Goal: Transaction & Acquisition: Purchase product/service

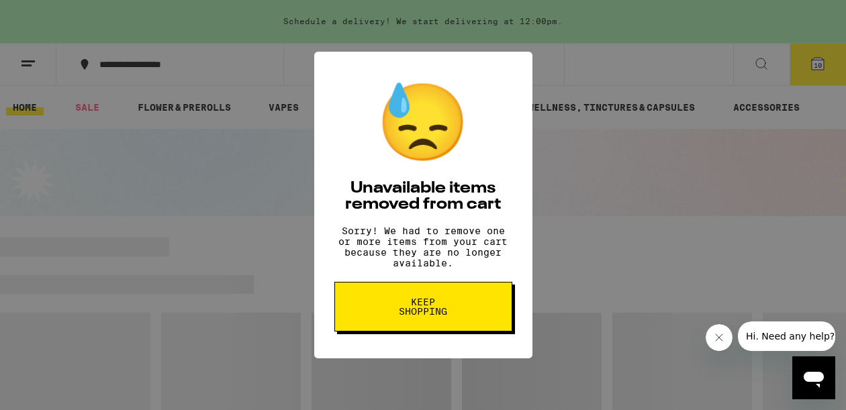
click at [439, 316] on span "Keep Shopping" at bounding box center [423, 307] width 69 height 19
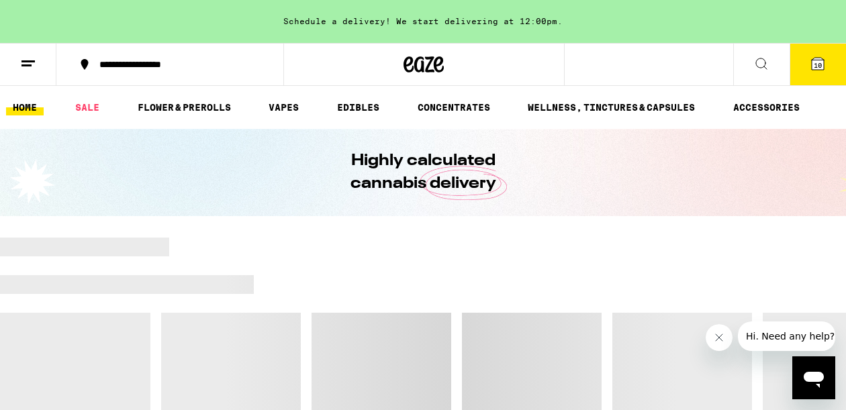
click at [819, 62] on span "10" at bounding box center [818, 65] width 8 height 8
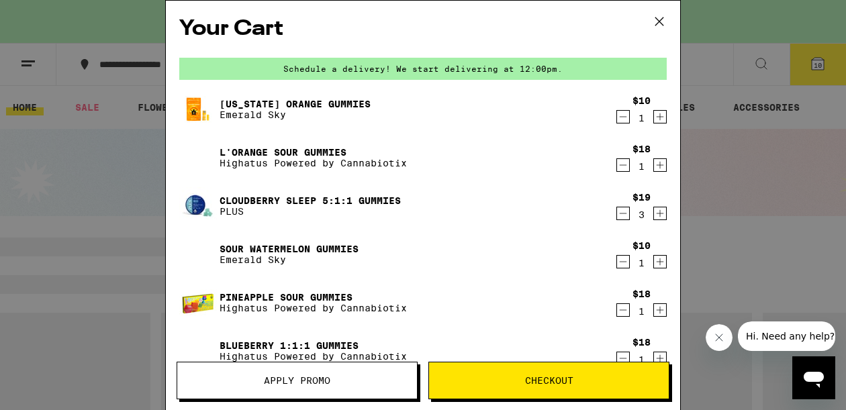
click at [623, 117] on icon "Decrement" at bounding box center [623, 117] width 12 height 16
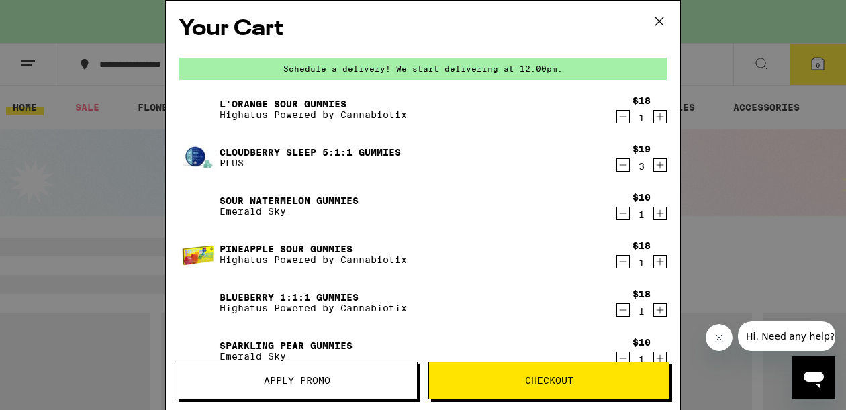
click at [623, 117] on icon "Decrement" at bounding box center [623, 117] width 12 height 16
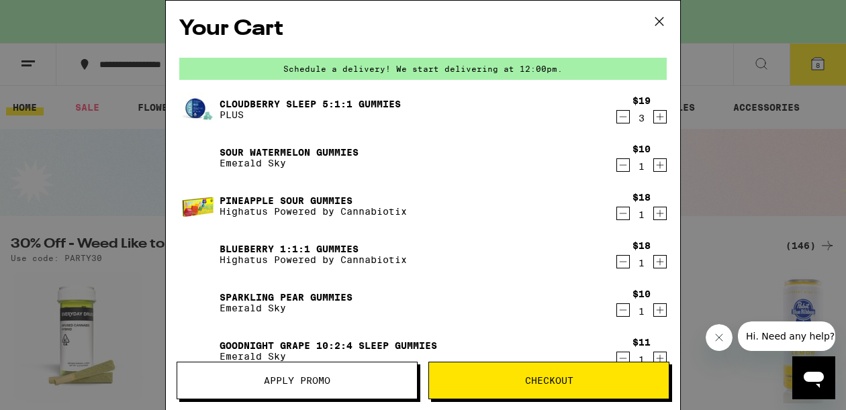
click at [623, 166] on icon "Decrement" at bounding box center [623, 165] width 12 height 16
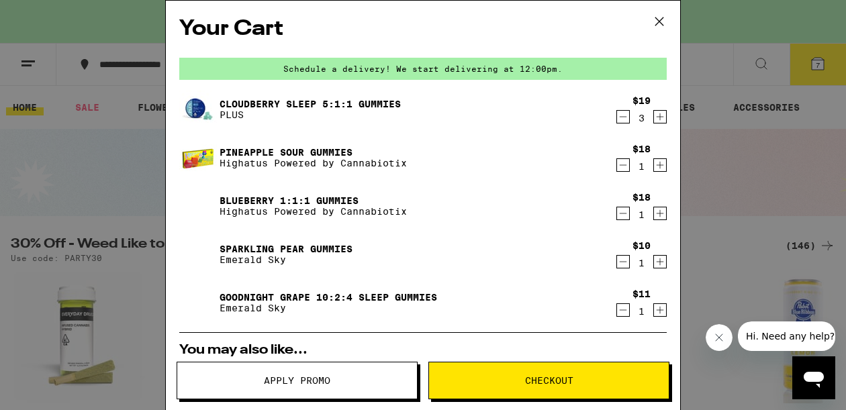
click at [623, 166] on icon "Decrement" at bounding box center [623, 165] width 12 height 16
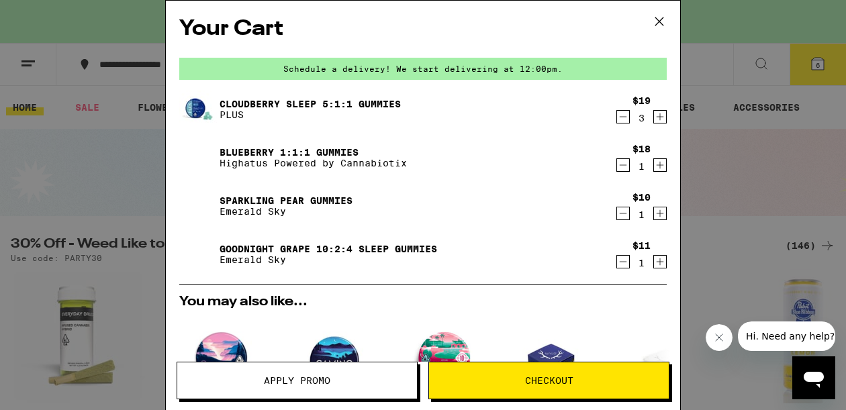
click at [623, 166] on icon "Decrement" at bounding box center [623, 165] width 12 height 16
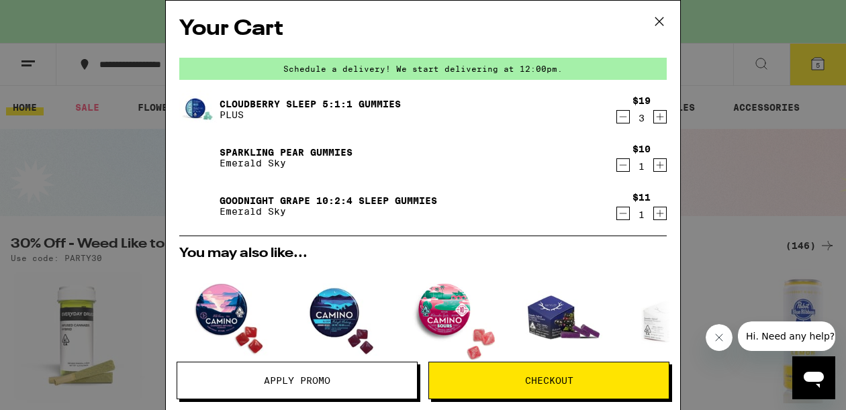
click at [623, 166] on icon "Decrement" at bounding box center [623, 165] width 12 height 16
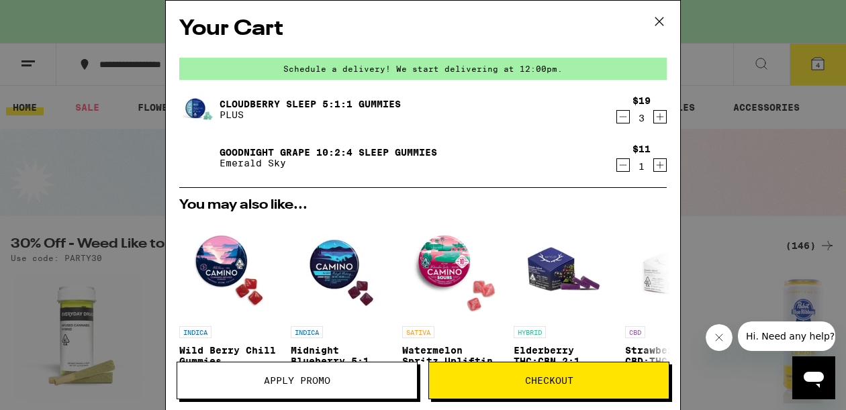
click at [623, 166] on icon "Decrement" at bounding box center [623, 165] width 12 height 16
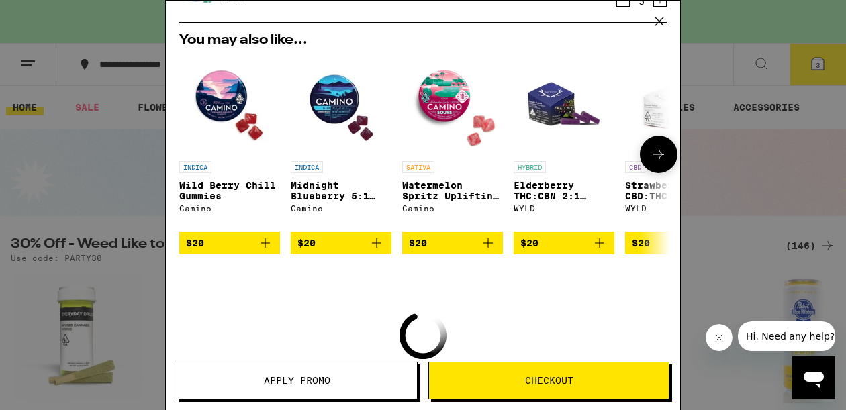
scroll to position [148, 0]
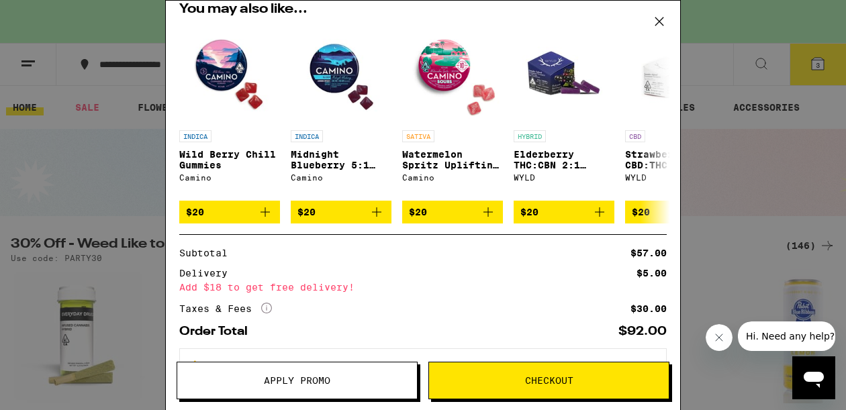
click at [662, 23] on icon at bounding box center [660, 21] width 20 height 20
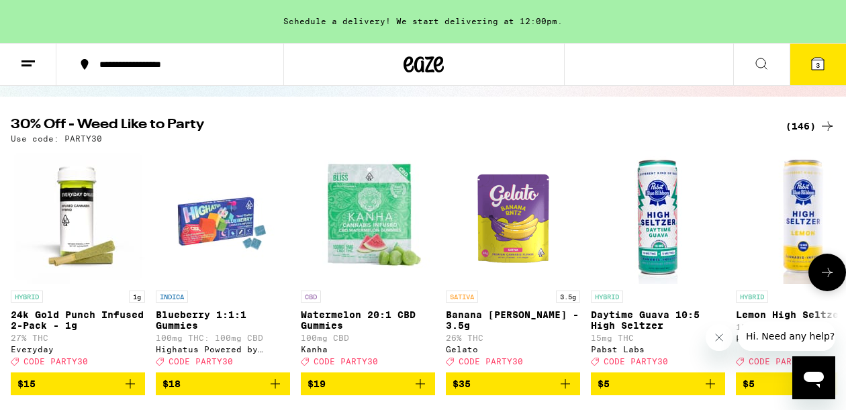
scroll to position [103, 0]
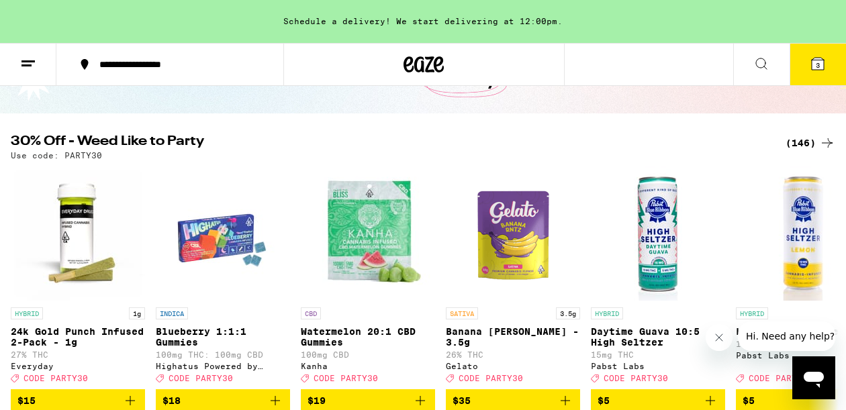
click at [810, 140] on div "(146)" at bounding box center [811, 143] width 50 height 16
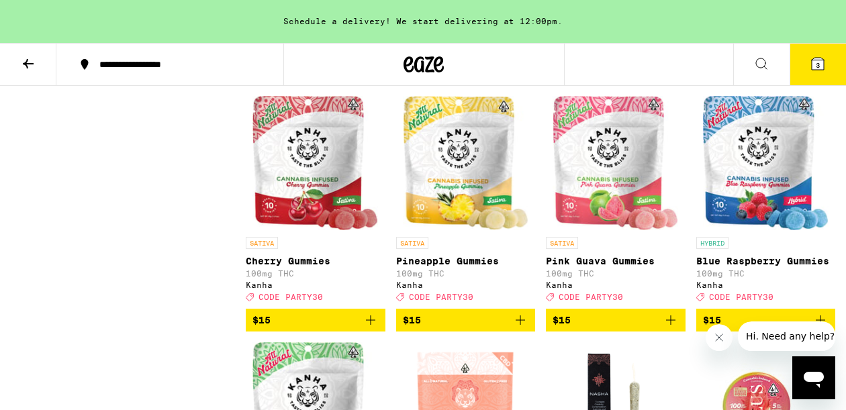
scroll to position [1419, 0]
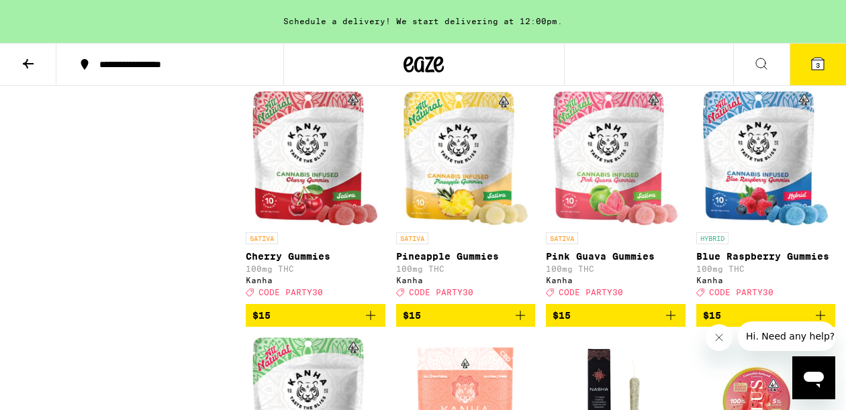
click at [520, 320] on icon "Add to bag" at bounding box center [520, 315] width 9 height 9
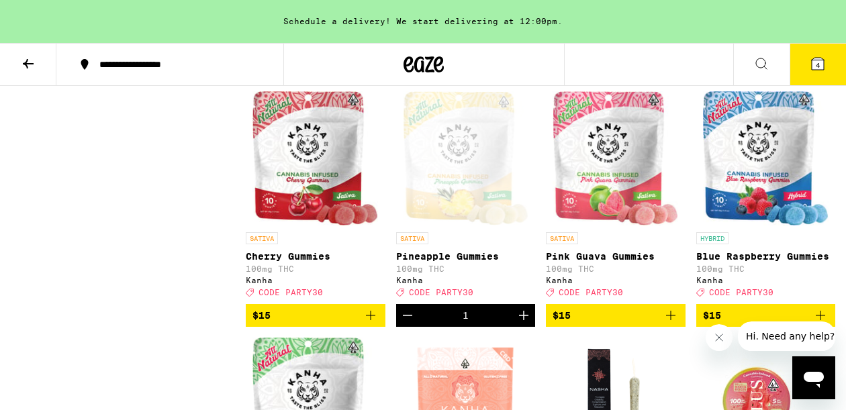
click at [675, 324] on icon "Add to bag" at bounding box center [671, 316] width 16 height 16
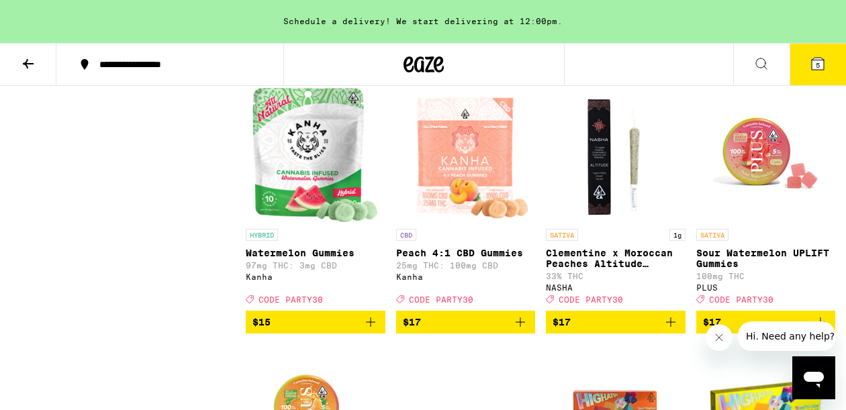
scroll to position [1677, 0]
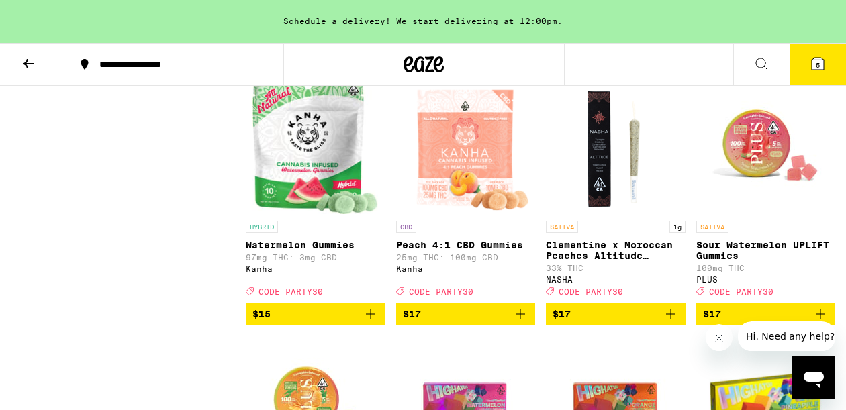
click at [371, 322] on icon "Add to bag" at bounding box center [371, 314] width 16 height 16
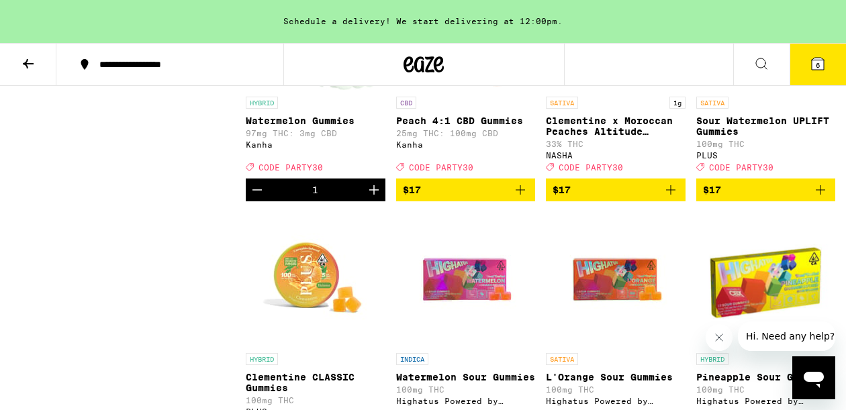
scroll to position [1802, 0]
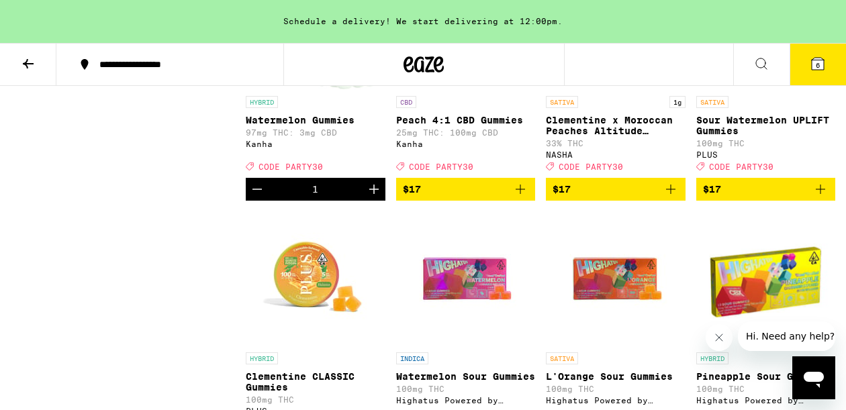
click at [822, 198] on icon "Add to bag" at bounding box center [821, 189] width 16 height 16
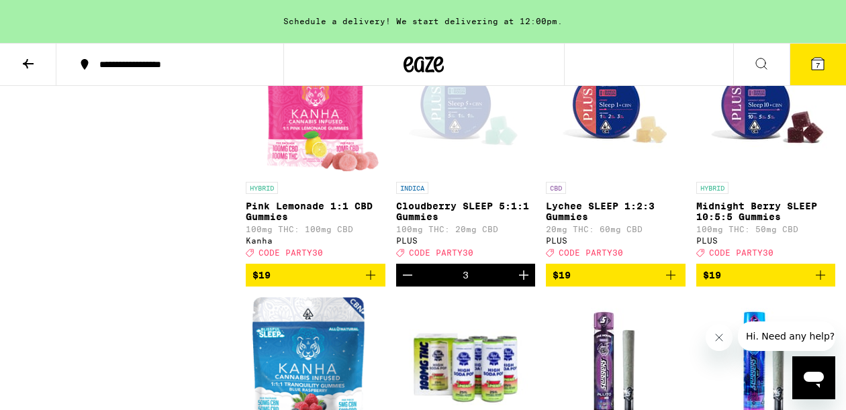
scroll to position [3073, 0]
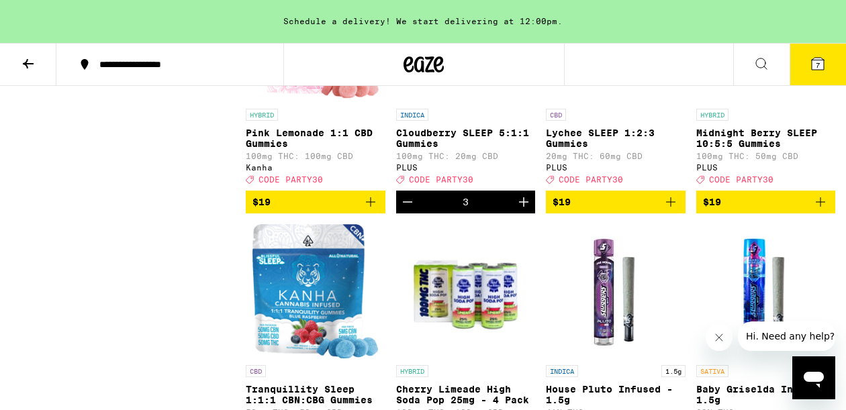
click at [525, 210] on icon "Increment" at bounding box center [524, 202] width 16 height 16
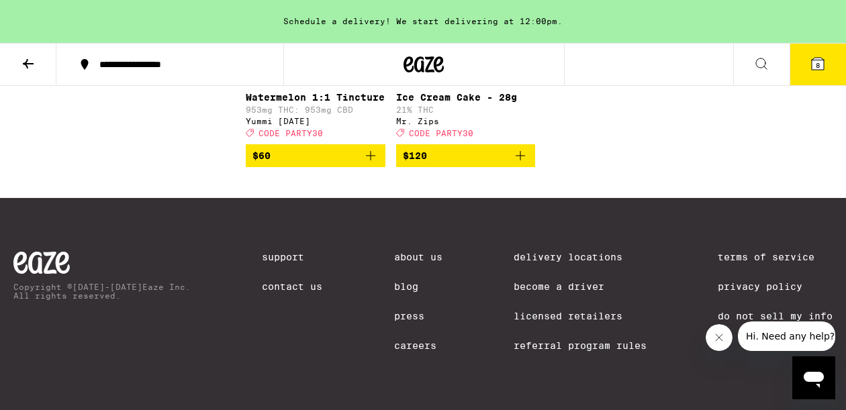
scroll to position [9849, 0]
click at [818, 62] on span "8" at bounding box center [818, 65] width 4 height 8
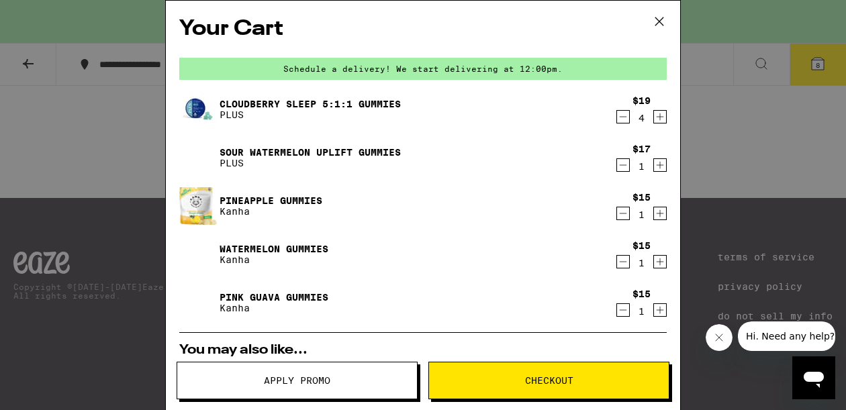
click at [623, 165] on icon "Decrement" at bounding box center [623, 165] width 7 height 0
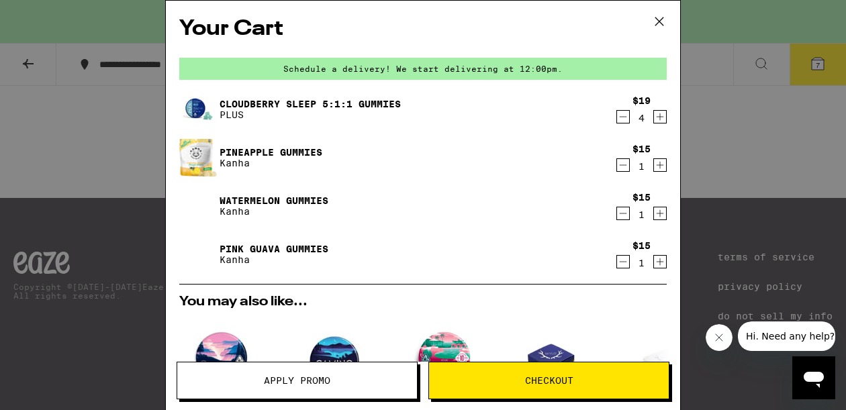
click at [662, 212] on icon "Increment" at bounding box center [660, 214] width 12 height 16
click at [324, 371] on button "Apply Promo" at bounding box center [297, 381] width 241 height 38
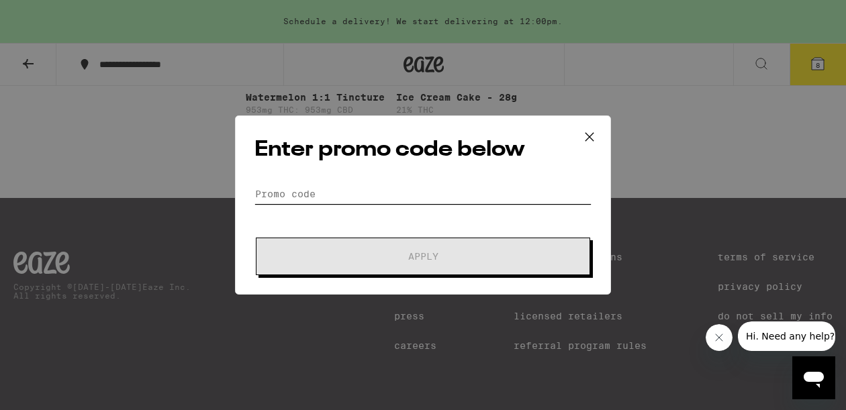
click at [334, 187] on input "Promo Code" at bounding box center [423, 194] width 337 height 20
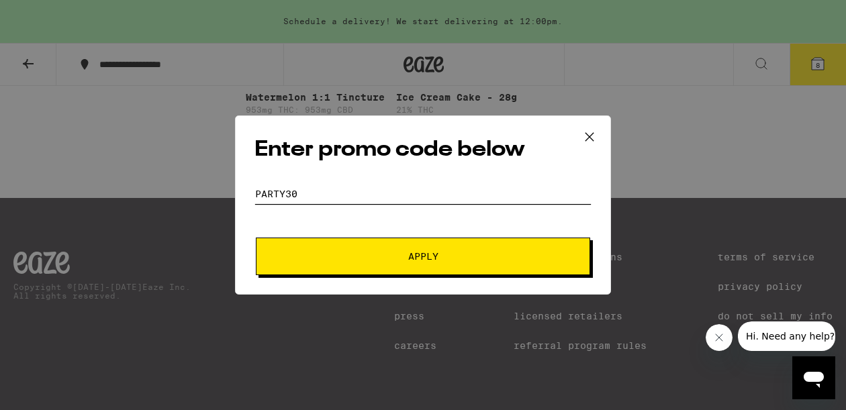
type input "PARTY30"
click at [412, 255] on span "Apply" at bounding box center [423, 256] width 30 height 9
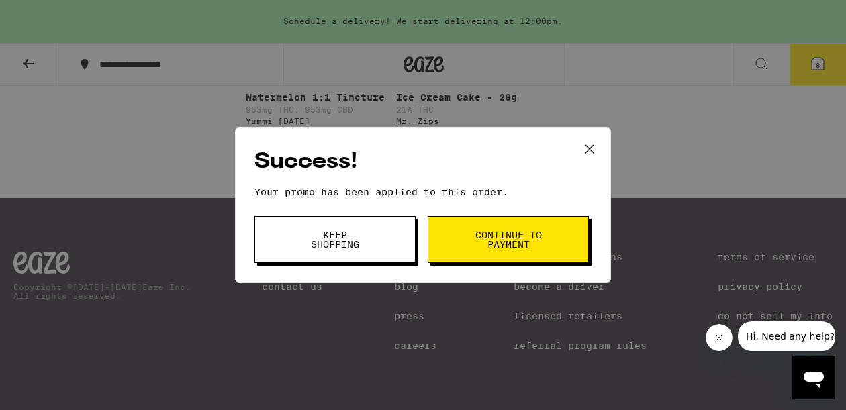
click at [528, 232] on span "Continue to payment" at bounding box center [508, 239] width 69 height 19
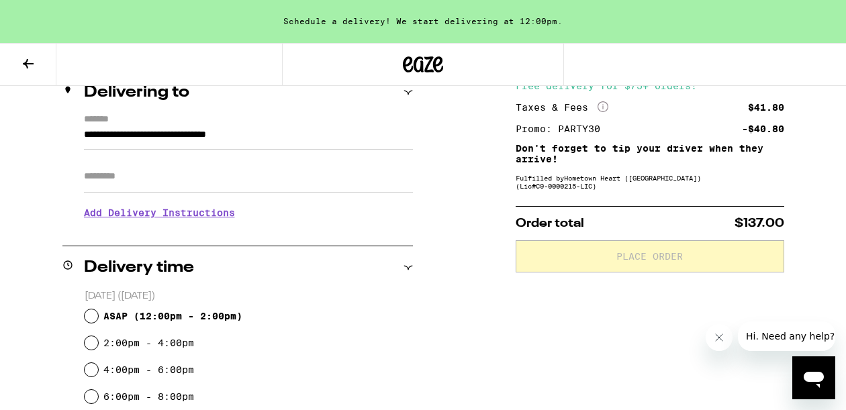
scroll to position [175, 0]
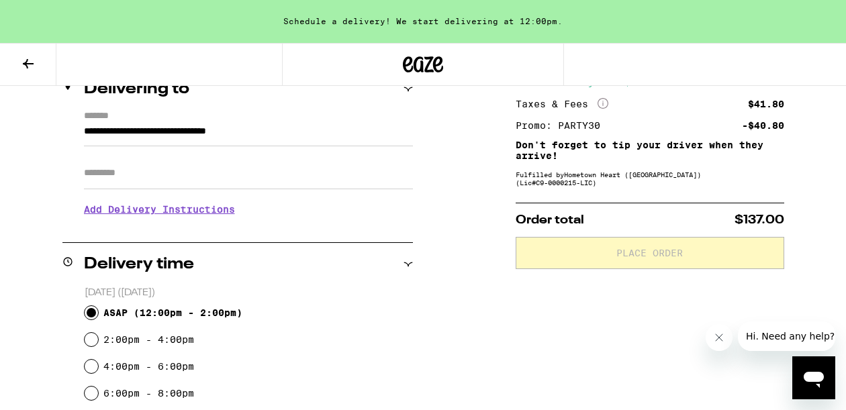
click at [93, 314] on input "ASAP ( 12:00pm - 2:00pm )" at bounding box center [91, 312] width 13 height 13
radio input "true"
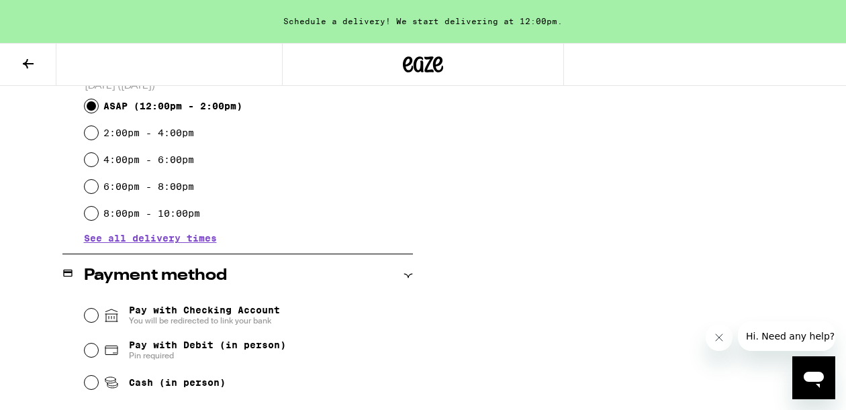
scroll to position [427, 0]
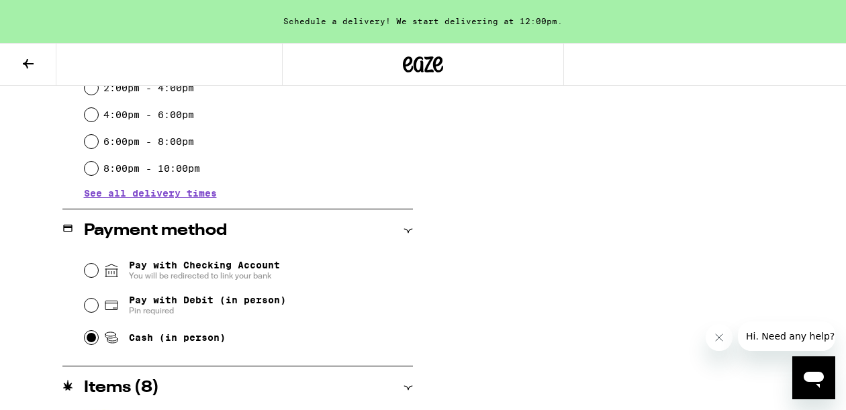
click at [93, 340] on input "Cash (in person)" at bounding box center [91, 337] width 13 height 13
radio input "true"
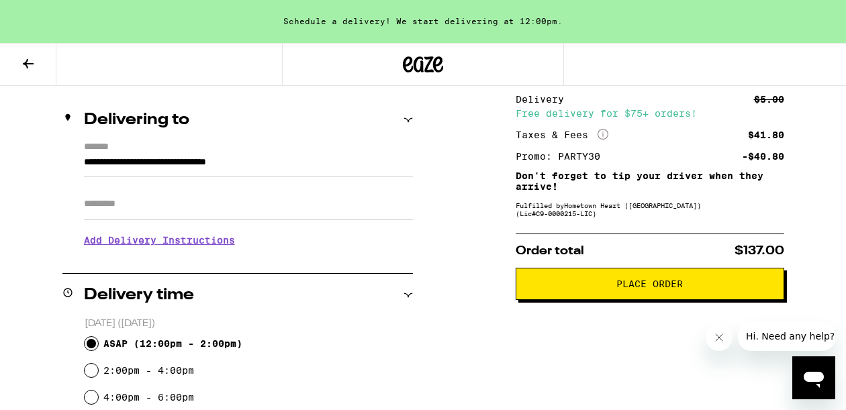
scroll to position [144, 0]
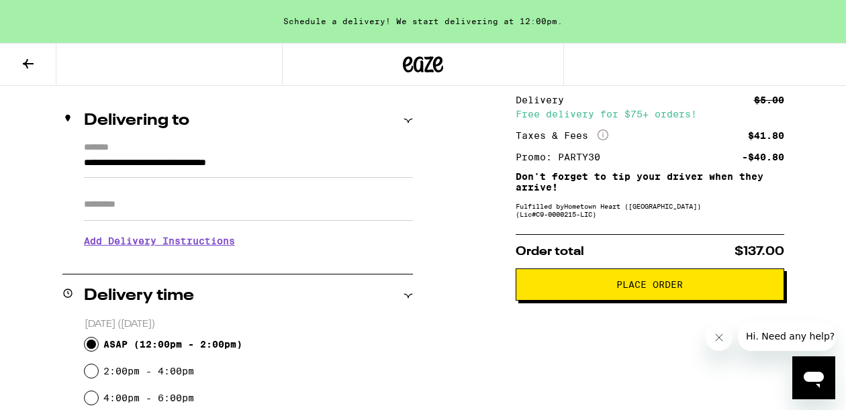
click at [648, 290] on span "Place Order" at bounding box center [650, 284] width 67 height 9
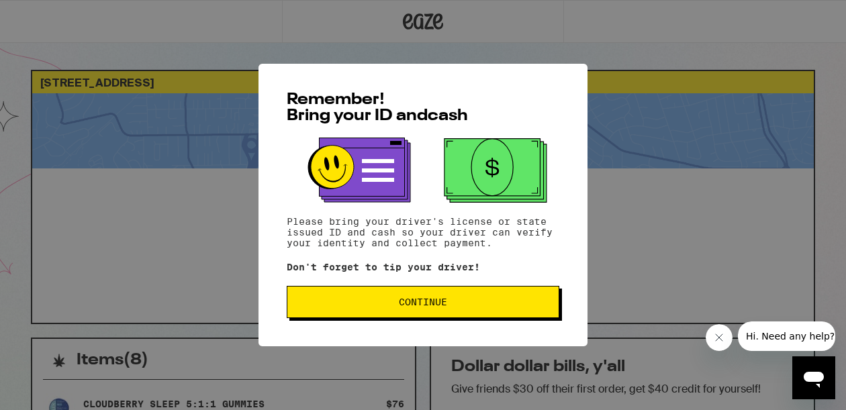
click at [446, 304] on span "Continue" at bounding box center [423, 302] width 48 height 9
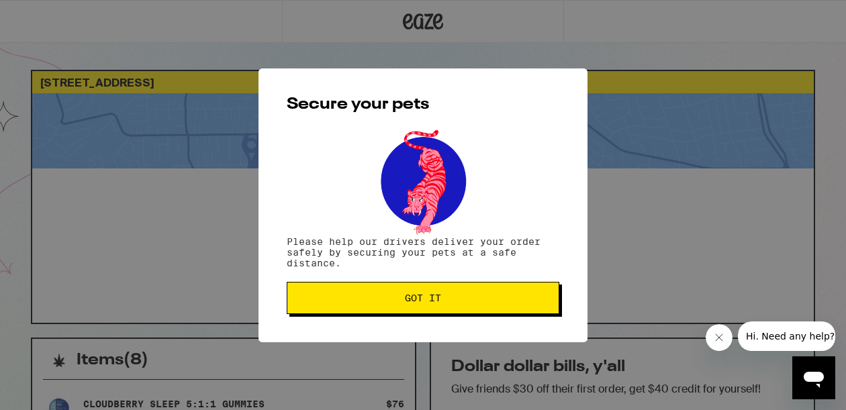
click at [458, 302] on span "Got it" at bounding box center [423, 298] width 250 height 9
